Goal: Use online tool/utility: Utilize a website feature to perform a specific function

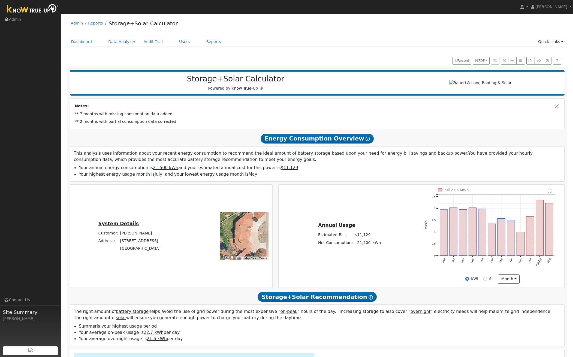
scroll to position [111, 0]
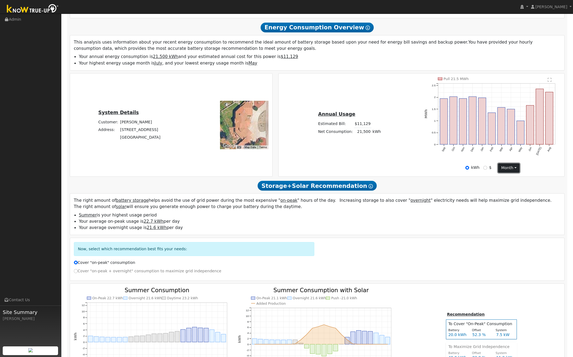
click at [505, 171] on button "month" at bounding box center [509, 168] width 22 height 9
click at [506, 180] on link "Day" at bounding box center [517, 180] width 38 height 8
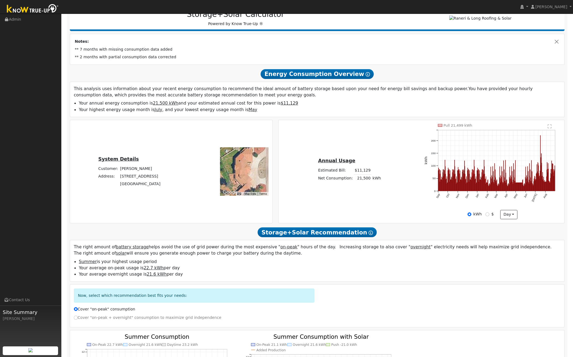
scroll to position [0, 0]
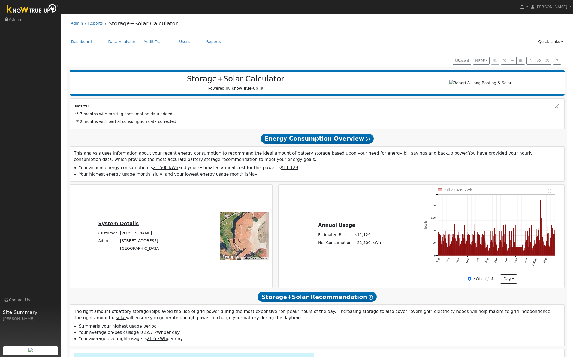
click at [181, 120] on td "** 2 months with partial consumption data corrected" at bounding box center [317, 122] width 487 height 8
click at [188, 101] on div "Notes: ** 7 months with missing consumption data added ** 2 months with partial…" at bounding box center [317, 114] width 494 height 31
click at [151, 55] on div "Privacy Policy First, provide your address so we can analyze your roof: Select …" at bounding box center [316, 60] width 495 height 10
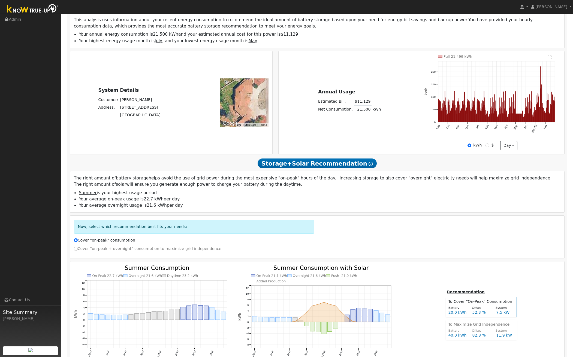
scroll to position [55, 0]
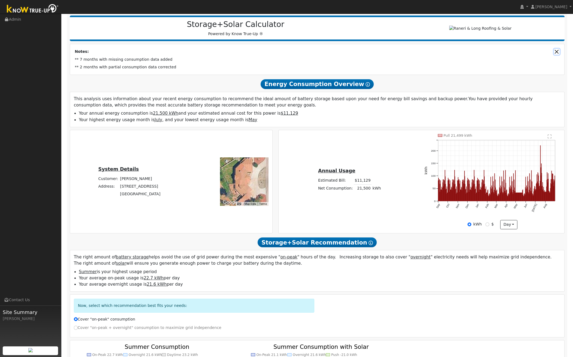
click at [556, 52] on button "Close" at bounding box center [557, 52] width 6 height 6
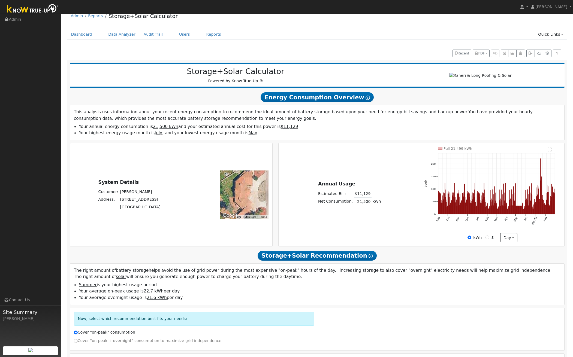
scroll to position [0, 0]
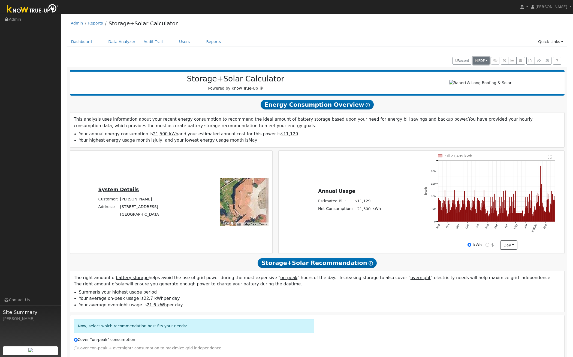
click at [483, 59] on span "PDF" at bounding box center [480, 61] width 10 height 4
click at [550, 60] on button "button" at bounding box center [547, 61] width 8 height 8
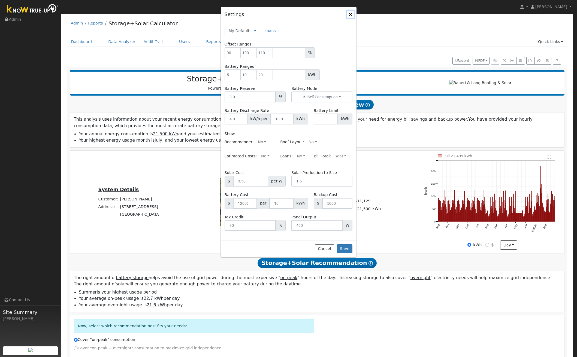
click at [349, 16] on button "button" at bounding box center [351, 15] width 8 height 8
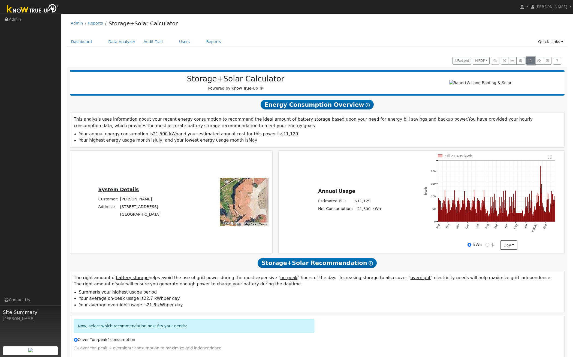
click at [532, 61] on icon "button" at bounding box center [530, 60] width 4 height 3
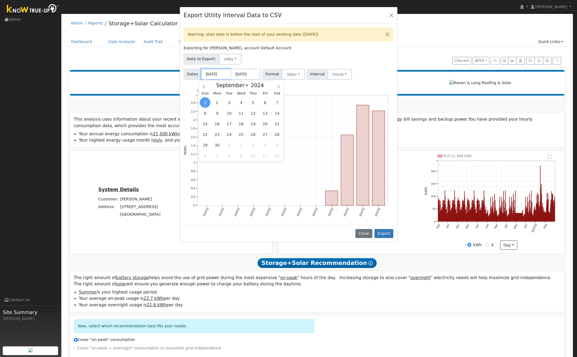
click at [214, 74] on input "09/01/2024" at bounding box center [216, 74] width 30 height 11
click at [239, 85] on select "January February March April May June July August September October November De…" at bounding box center [231, 85] width 36 height 7
select select "4"
click at [218, 82] on select "January February March April May June July August September October November De…" at bounding box center [231, 85] width 36 height 7
click at [265, 87] on div "January February March April May June July August September October November De…" at bounding box center [241, 84] width 63 height 9
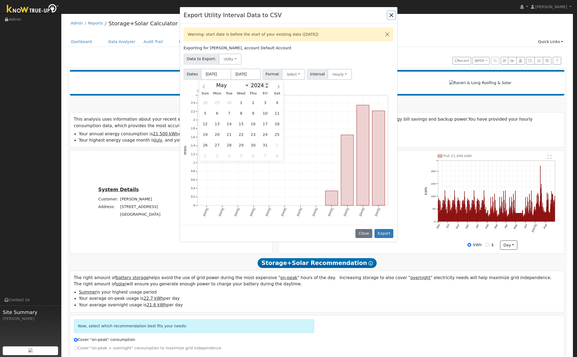
click at [257, 88] on input "2024" at bounding box center [259, 85] width 20 height 6
click at [265, 83] on span at bounding box center [267, 83] width 4 height 3
type input "2025"
click at [243, 135] on span "21" at bounding box center [241, 134] width 11 height 11
type input "05/21/2025"
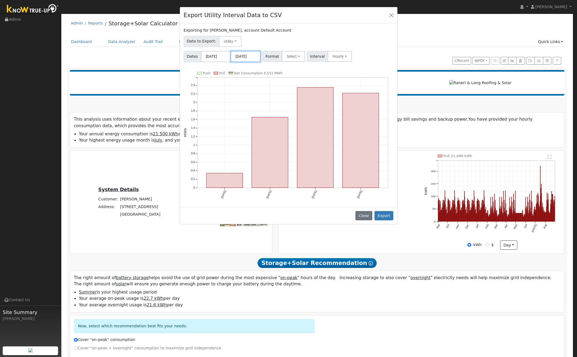
click at [246, 54] on input "08/31/2025" at bounding box center [246, 56] width 30 height 11
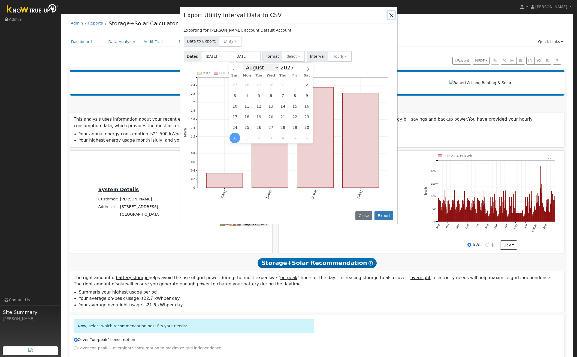
click at [277, 67] on select "January February March April May June July August September October November De…" at bounding box center [261, 67] width 36 height 7
select select "8"
click at [247, 64] on select "January February March April May June July August September October November De…" at bounding box center [261, 67] width 36 height 7
click at [259, 127] on span "30" at bounding box center [258, 127] width 11 height 11
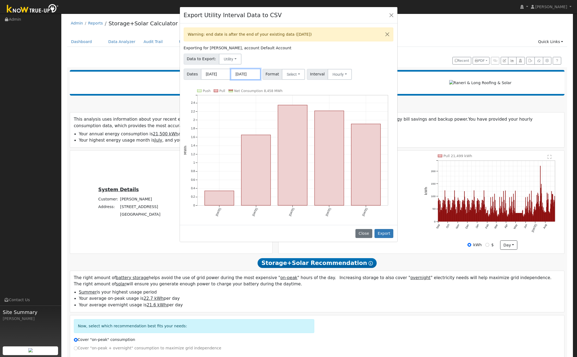
click at [251, 78] on input "[DATE]" at bounding box center [246, 74] width 30 height 11
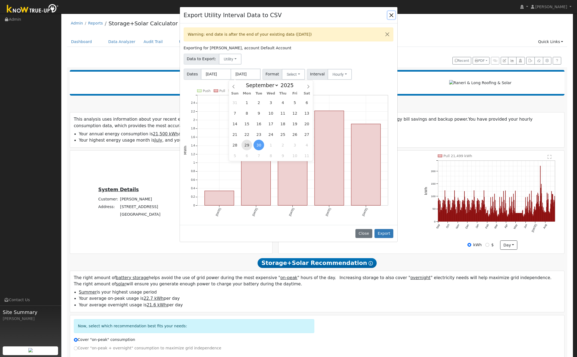
click at [248, 145] on span "29" at bounding box center [246, 145] width 11 height 11
type input "[DATE]"
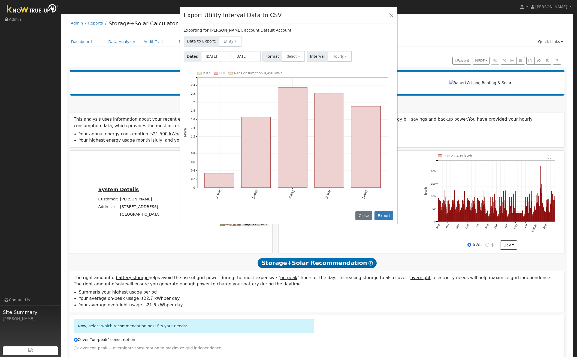
click at [364, 62] on div "Dates 05/21/2025 09/29/2025 Format Select Generic PG&E SCE SDGE Aurora Energy T…" at bounding box center [289, 55] width 212 height 13
click at [288, 55] on button "Select" at bounding box center [293, 56] width 23 height 11
click at [294, 93] on link "SDGE" at bounding box center [300, 92] width 39 height 8
click at [334, 58] on button "Hourly" at bounding box center [339, 56] width 24 height 11
click at [366, 49] on div "Dates 05/21/2025 09/29/2025 Format SDGE Generic PG&E SCE SDGE Aurora Energy Too…" at bounding box center [289, 55] width 212 height 13
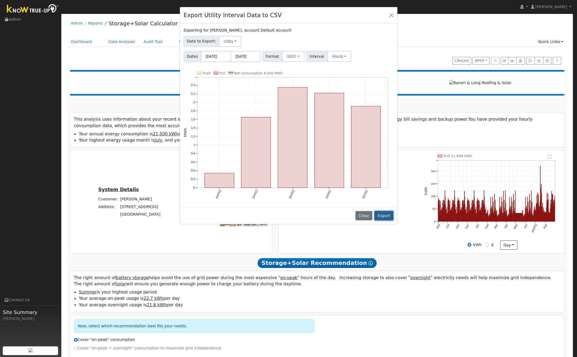
click at [383, 213] on button "Export" at bounding box center [383, 215] width 19 height 9
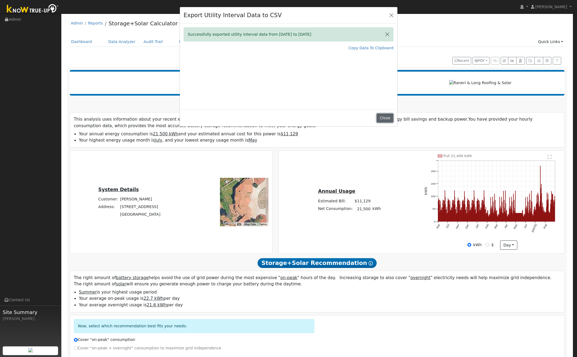
click at [381, 117] on button "Close" at bounding box center [385, 118] width 17 height 9
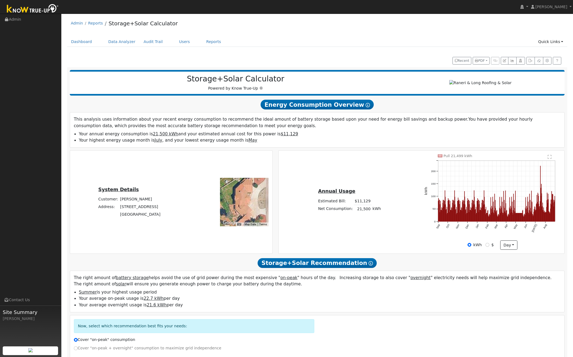
click at [352, 126] on p "This analysis uses information about your recent energy consumption to recommen…" at bounding box center [317, 122] width 487 height 13
click at [117, 43] on link "Data Analyzer" at bounding box center [121, 42] width 35 height 10
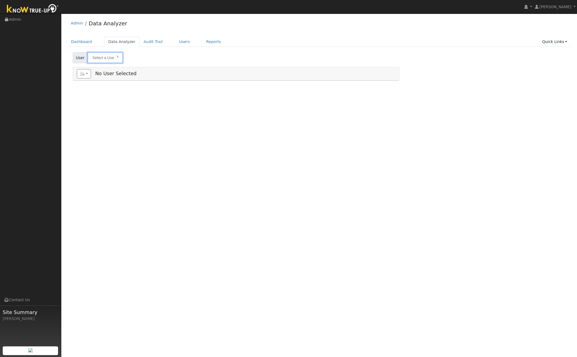
type input "[PERSON_NAME]"
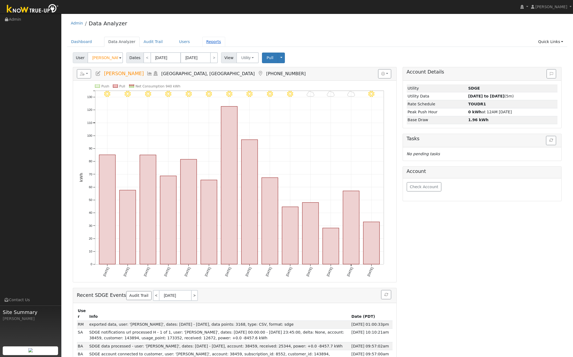
click at [205, 39] on link "Reports" at bounding box center [213, 42] width 23 height 10
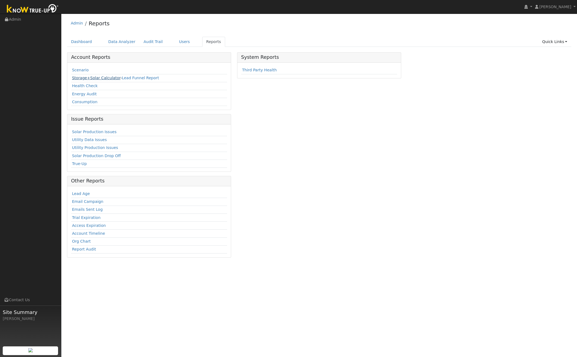
click at [87, 77] on link "Storage+Solar Calculator" at bounding box center [96, 78] width 49 height 4
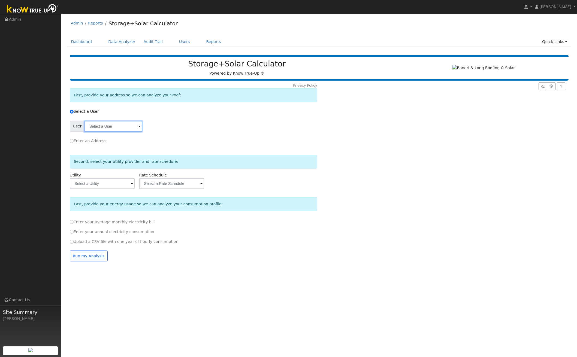
click at [111, 126] on input "text" at bounding box center [113, 126] width 58 height 11
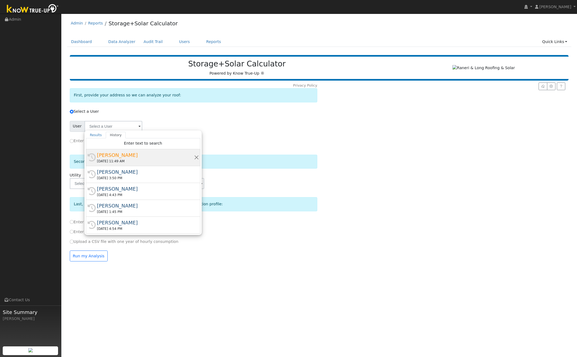
click at [157, 156] on div "[PERSON_NAME]" at bounding box center [145, 155] width 97 height 7
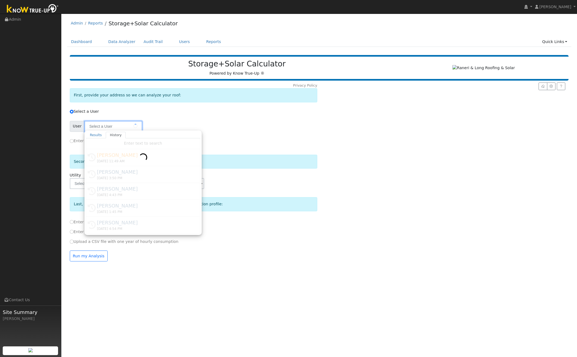
type input "[PERSON_NAME]"
type input "San Diego Gas & Electric"
type input "TOU-DR-1"
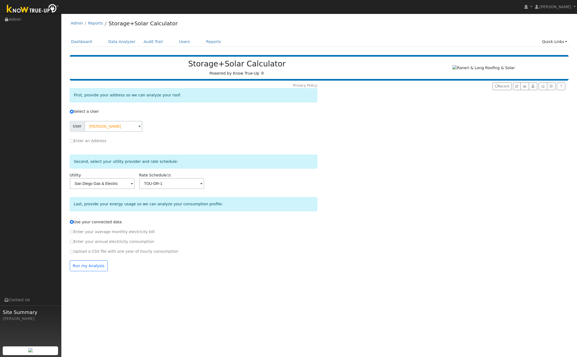
click at [229, 137] on div "Enter an Address" at bounding box center [193, 140] width 249 height 13
